Goal: Information Seeking & Learning: Learn about a topic

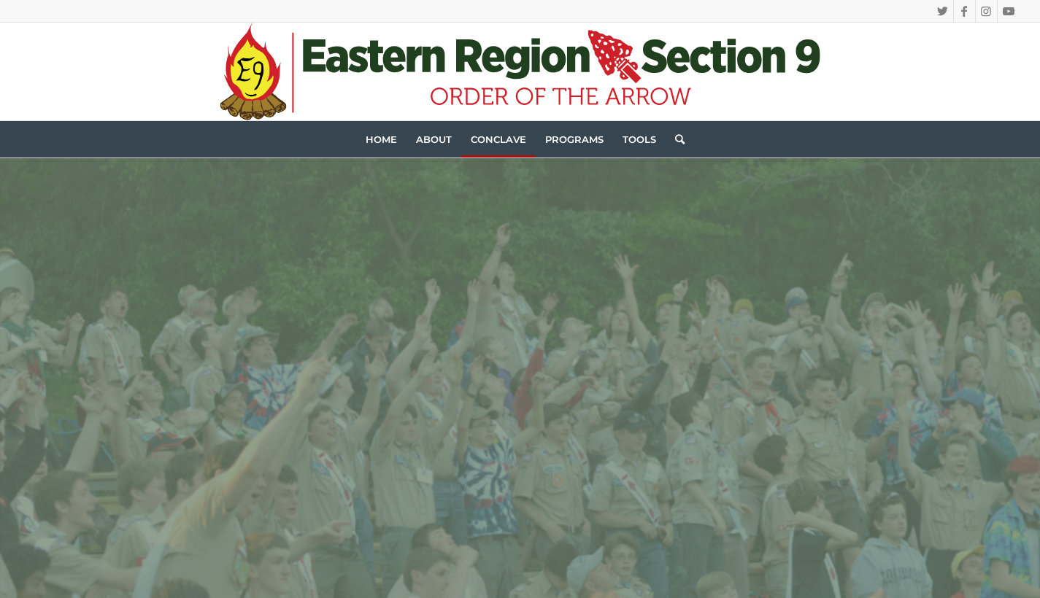
click at [509, 133] on link "Conclave" at bounding box center [498, 139] width 74 height 36
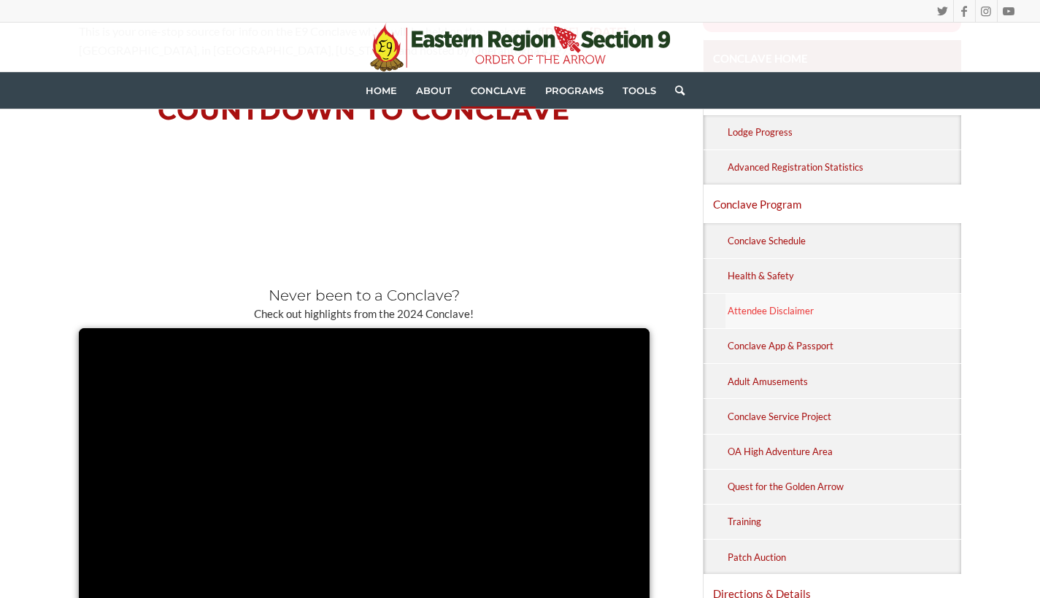
scroll to position [514, 0]
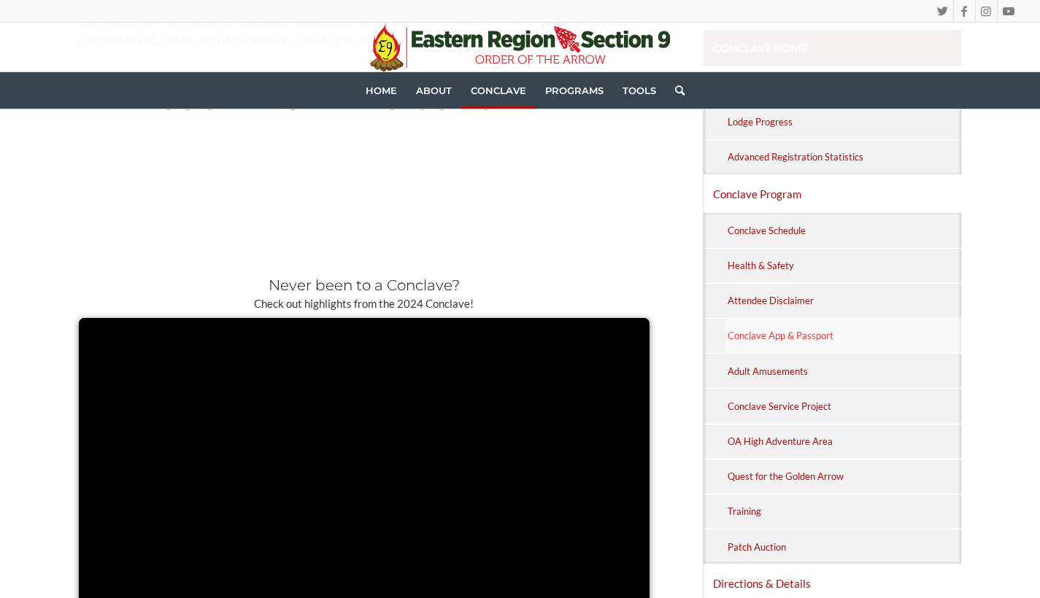
click at [816, 326] on link "Conclave App & Passport" at bounding box center [843, 336] width 236 height 34
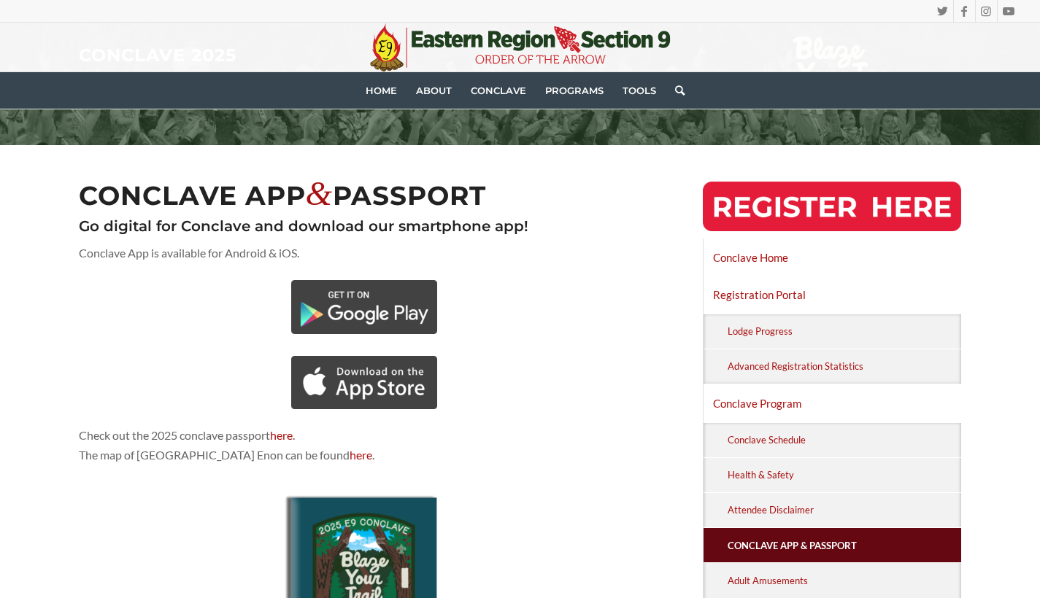
scroll to position [172, 0]
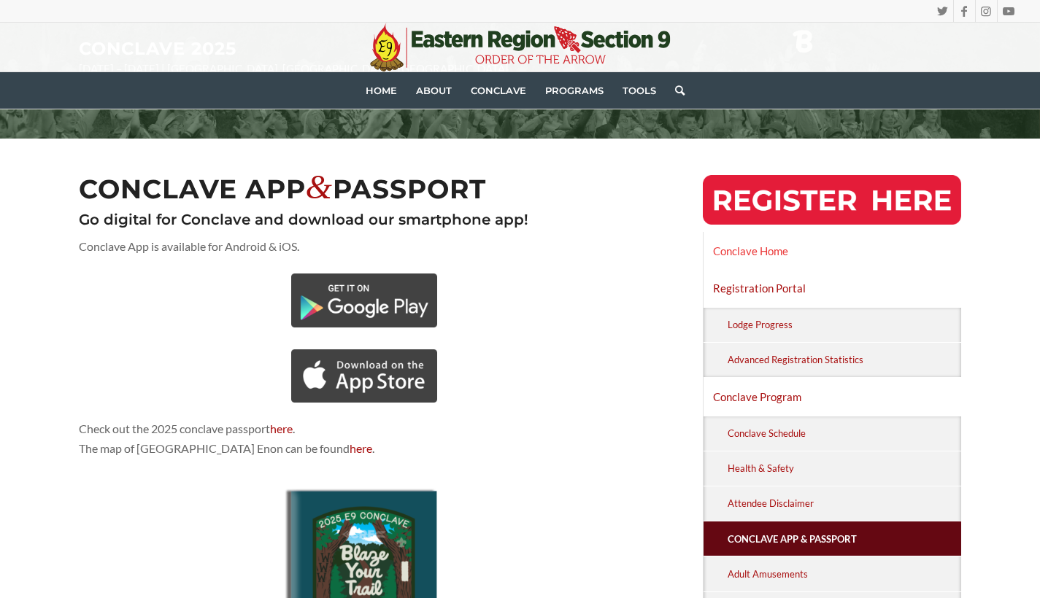
click at [742, 257] on link "Conclave Home" at bounding box center [833, 251] width 258 height 36
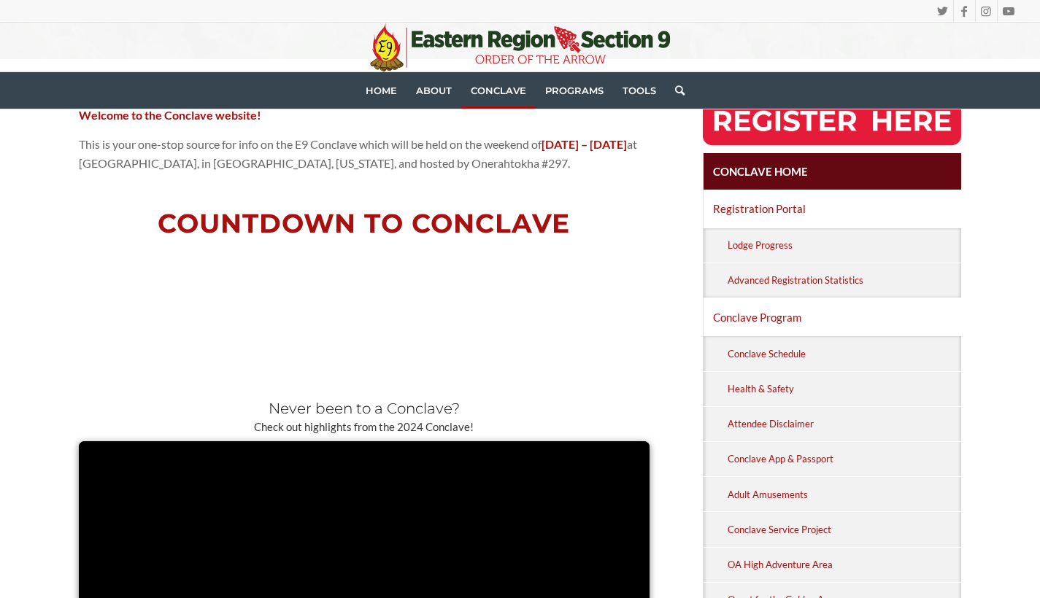
scroll to position [402, 0]
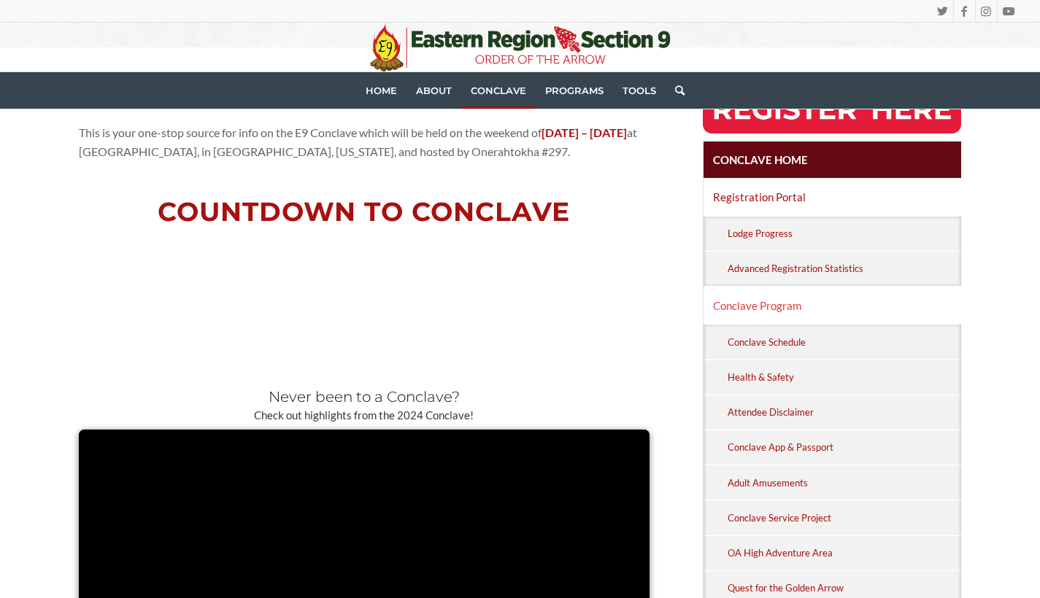
click at [761, 306] on link "Conclave Program" at bounding box center [833, 306] width 258 height 36
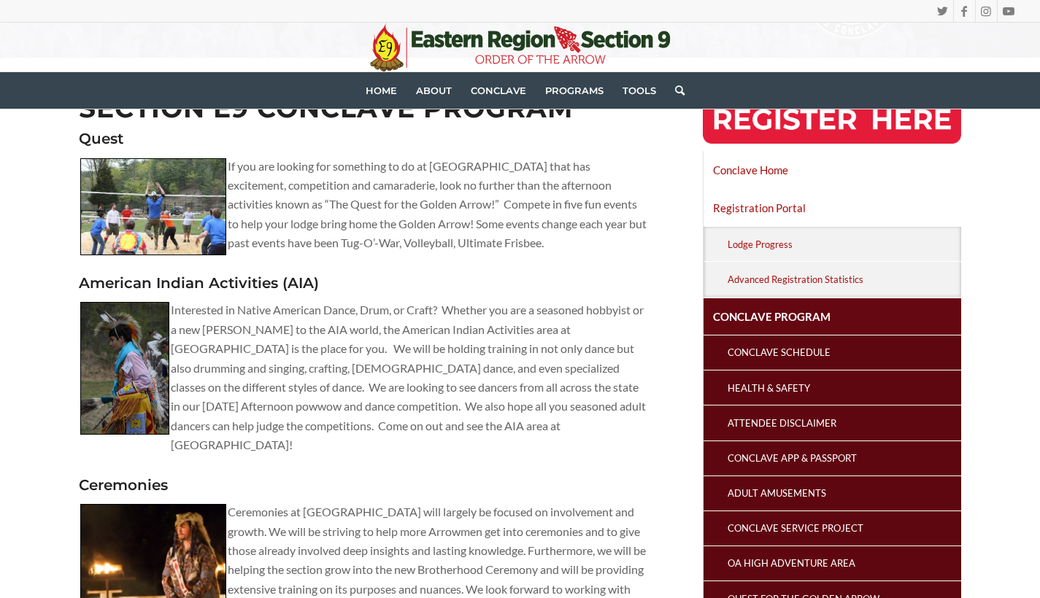
scroll to position [263, 0]
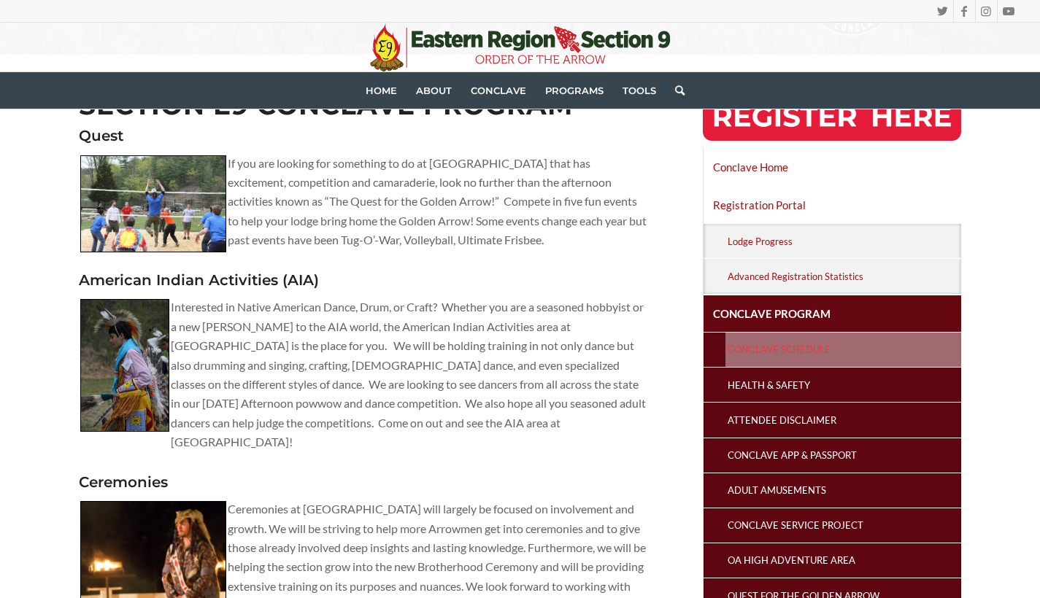
click at [762, 342] on link "Conclave Schedule" at bounding box center [843, 350] width 236 height 34
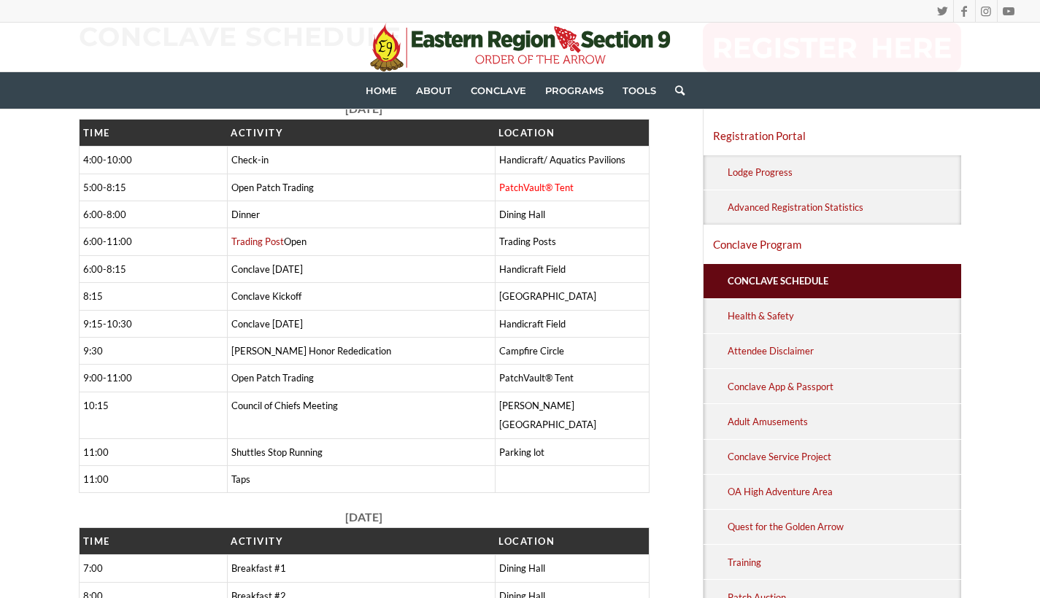
scroll to position [326, 0]
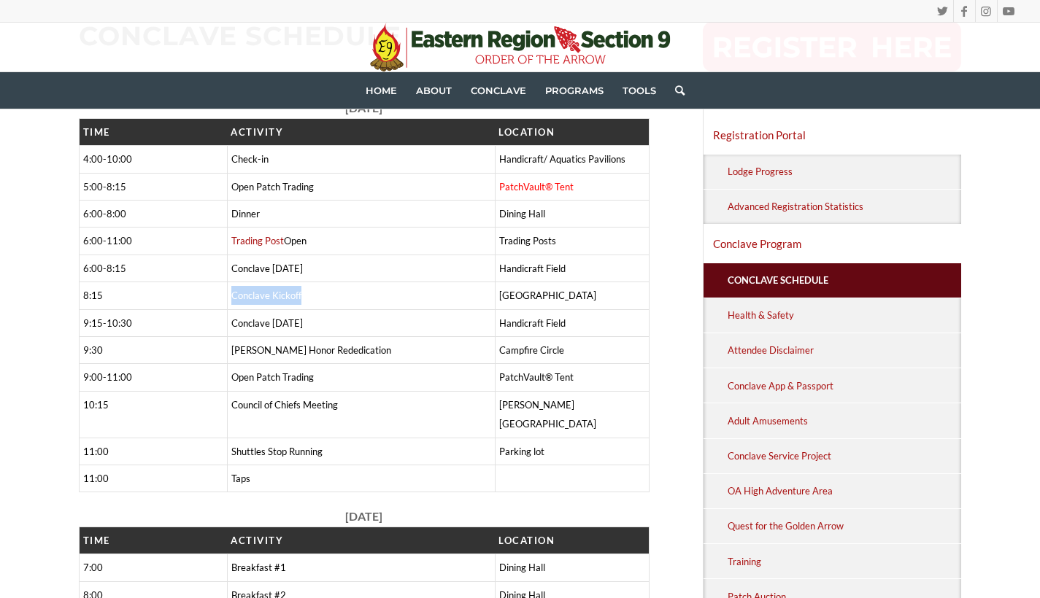
drag, startPoint x: 234, startPoint y: 293, endPoint x: 323, endPoint y: 289, distance: 88.4
click at [323, 289] on td "Conclave Kickoff" at bounding box center [361, 295] width 268 height 27
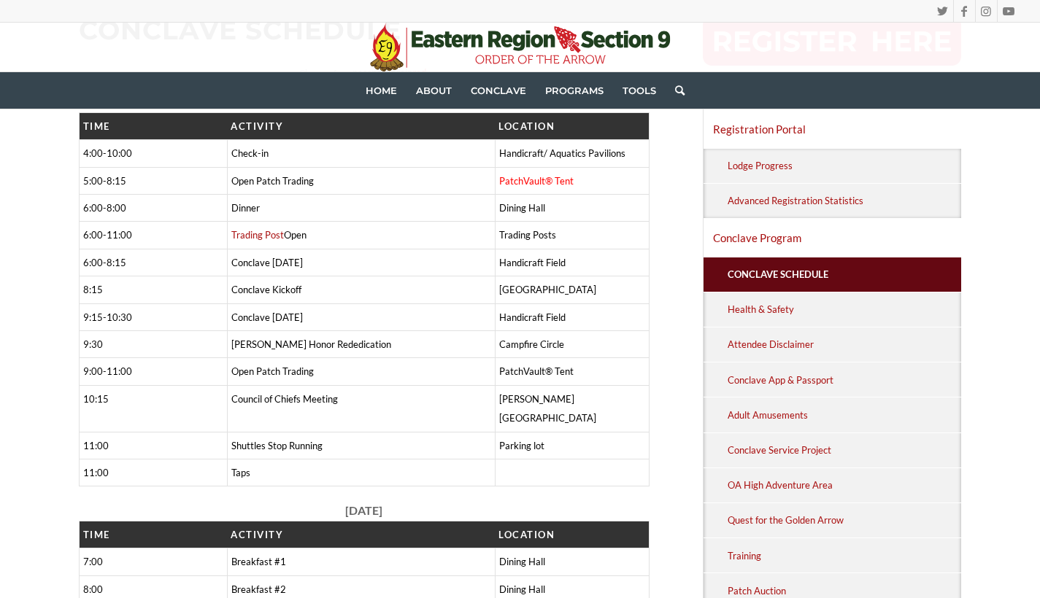
scroll to position [332, 0]
